Goal: Transaction & Acquisition: Purchase product/service

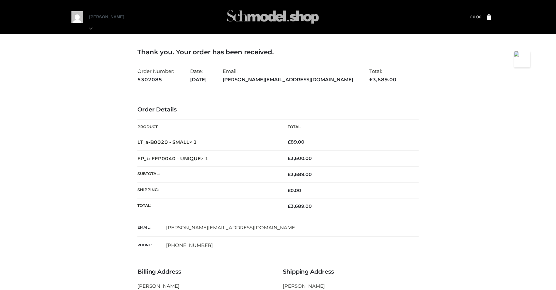
click at [259, 17] on img at bounding box center [273, 16] width 97 height 25
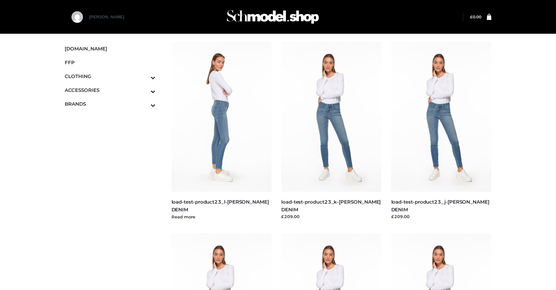
click at [228, 135] on img at bounding box center [221, 117] width 100 height 150
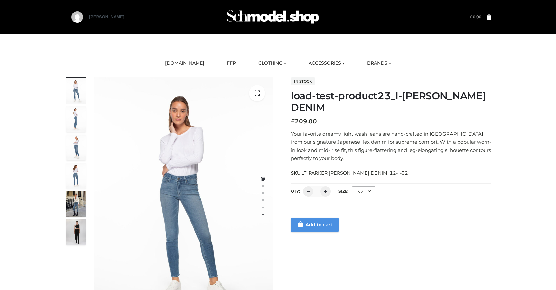
click at [326, 229] on link "Add to cart" at bounding box center [315, 225] width 48 height 14
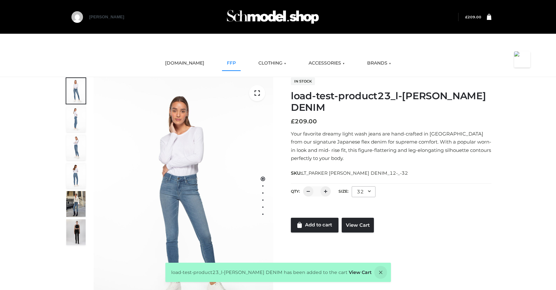
click at [228, 63] on link "FFP" at bounding box center [231, 63] width 19 height 14
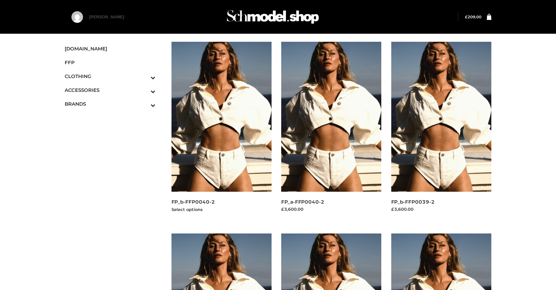
click at [256, 161] on img at bounding box center [221, 117] width 100 height 150
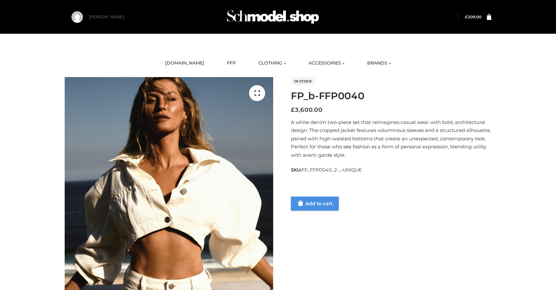
click at [328, 204] on link "Add to cart" at bounding box center [315, 204] width 48 height 14
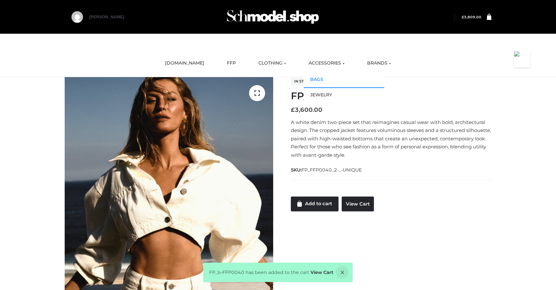
click at [320, 76] on link "BAGS" at bounding box center [344, 79] width 80 height 15
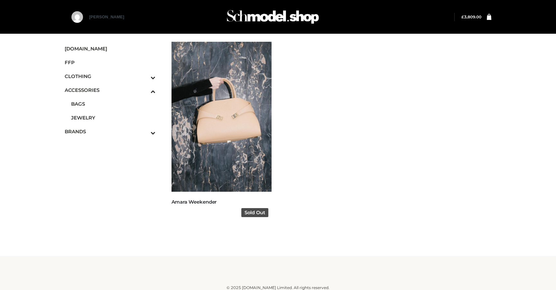
click at [233, 164] on img at bounding box center [221, 117] width 100 height 150
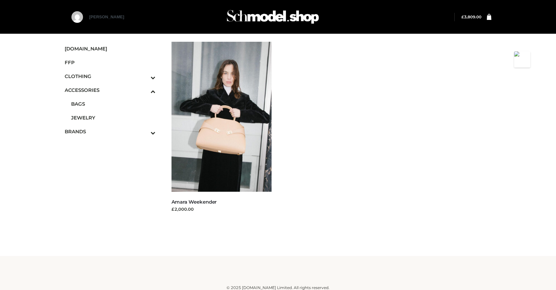
click at [471, 19] on bdi "£ 3,809.00" at bounding box center [471, 16] width 20 height 5
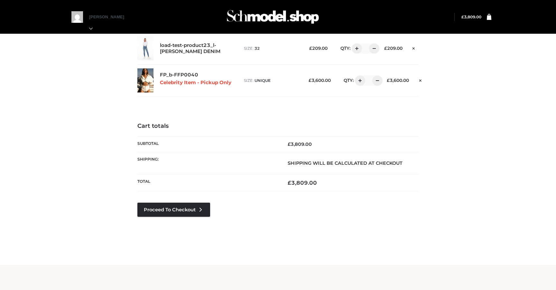
click at [218, 206] on div "Cart totals Subtotal £ 3,809.00 Shipping: Shipping will be calculated at checko…" at bounding box center [277, 180] width 281 height 114
click at [208, 213] on link "Proceed to Checkout" at bounding box center [173, 210] width 73 height 14
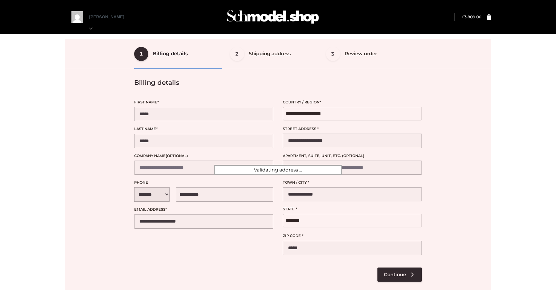
select select "**"
click at [391, 274] on div at bounding box center [278, 170] width 427 height 262
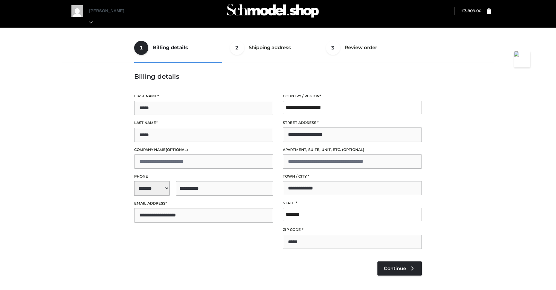
scroll to position [7, 0]
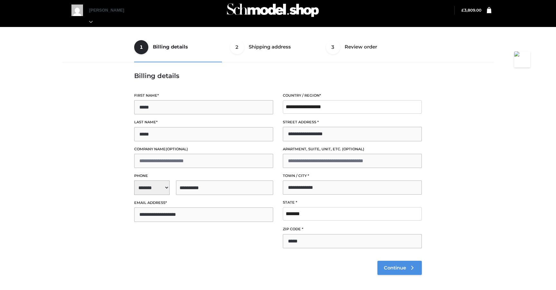
click at [390, 268] on span "Continue" at bounding box center [395, 268] width 22 height 6
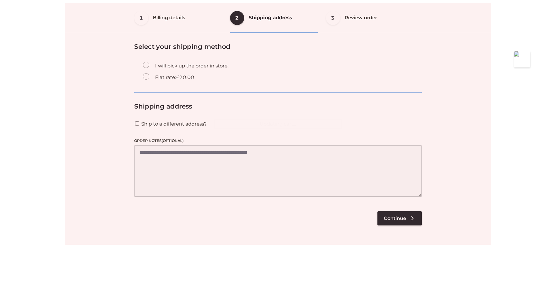
scroll to position [39, 0]
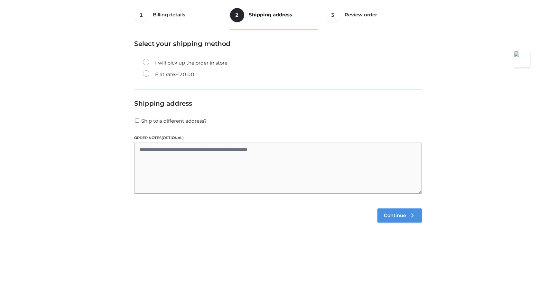
click at [390, 218] on span "Continue" at bounding box center [395, 216] width 22 height 6
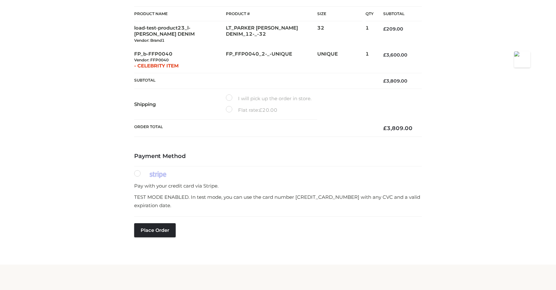
scroll to position [116, 0]
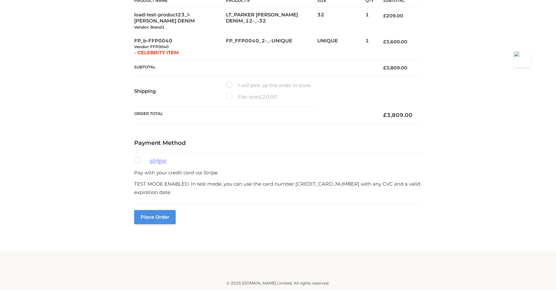
click at [173, 217] on button "Place order" at bounding box center [154, 217] width 41 height 14
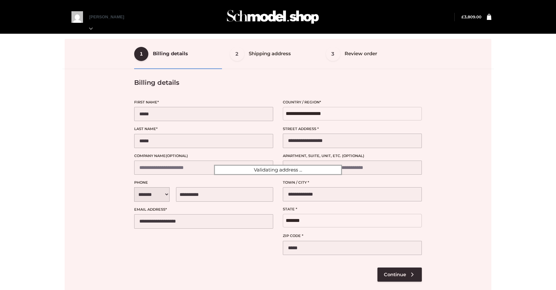
select select "**"
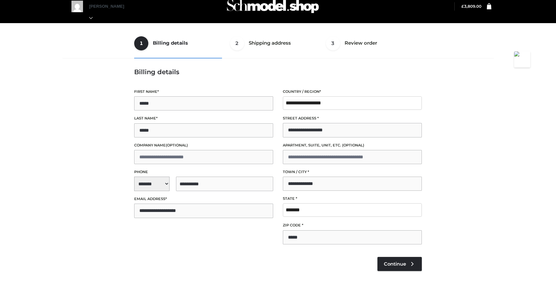
scroll to position [7, 0]
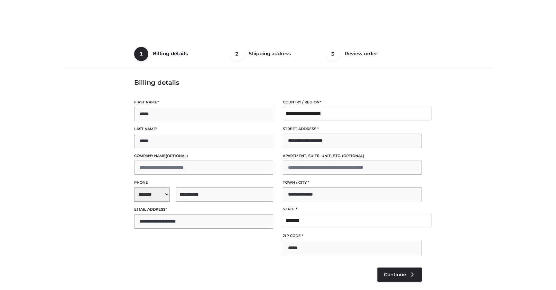
select select "**"
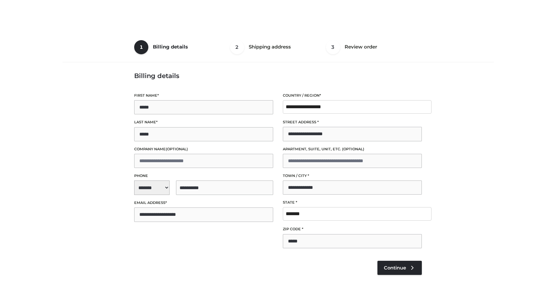
select select "**"
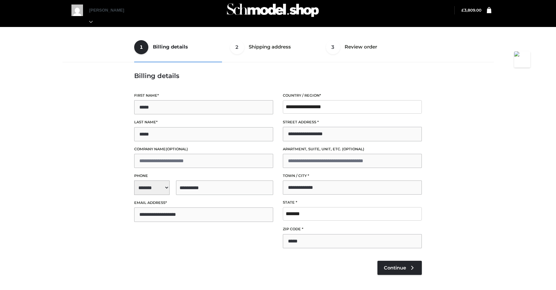
click at [394, 276] on fieldset "Pay with your credit card via Stripe. TEST MODE ENABLED. In test mode, you can …" at bounding box center [278, 292] width 288 height 34
click at [394, 270] on span "Continue" at bounding box center [395, 268] width 22 height 6
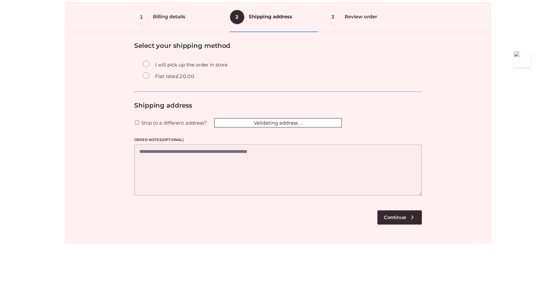
scroll to position [39, 0]
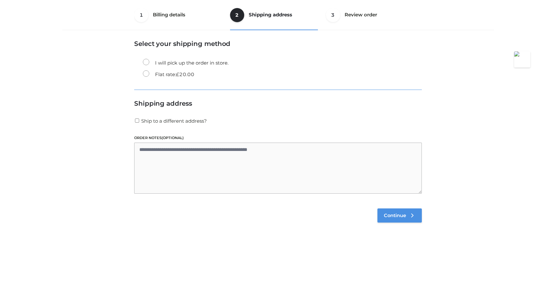
click at [390, 217] on span "Continue" at bounding box center [395, 216] width 22 height 6
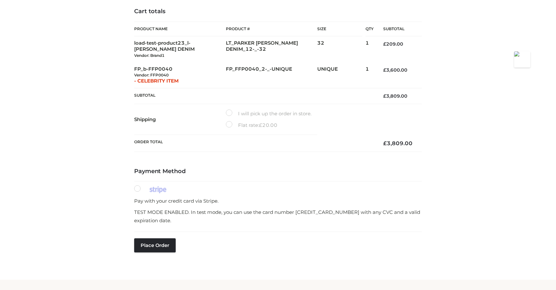
scroll to position [116, 0]
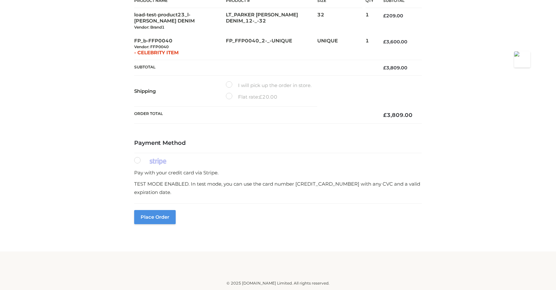
click at [168, 220] on button "Place order" at bounding box center [154, 217] width 41 height 14
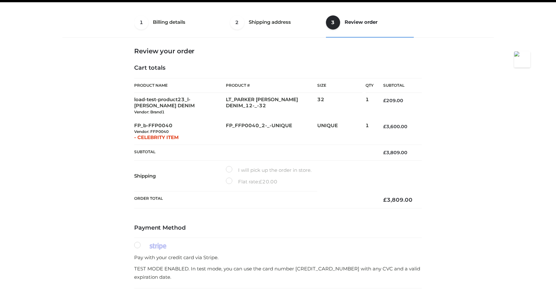
scroll to position [6, 0]
